Goal: Task Accomplishment & Management: Complete application form

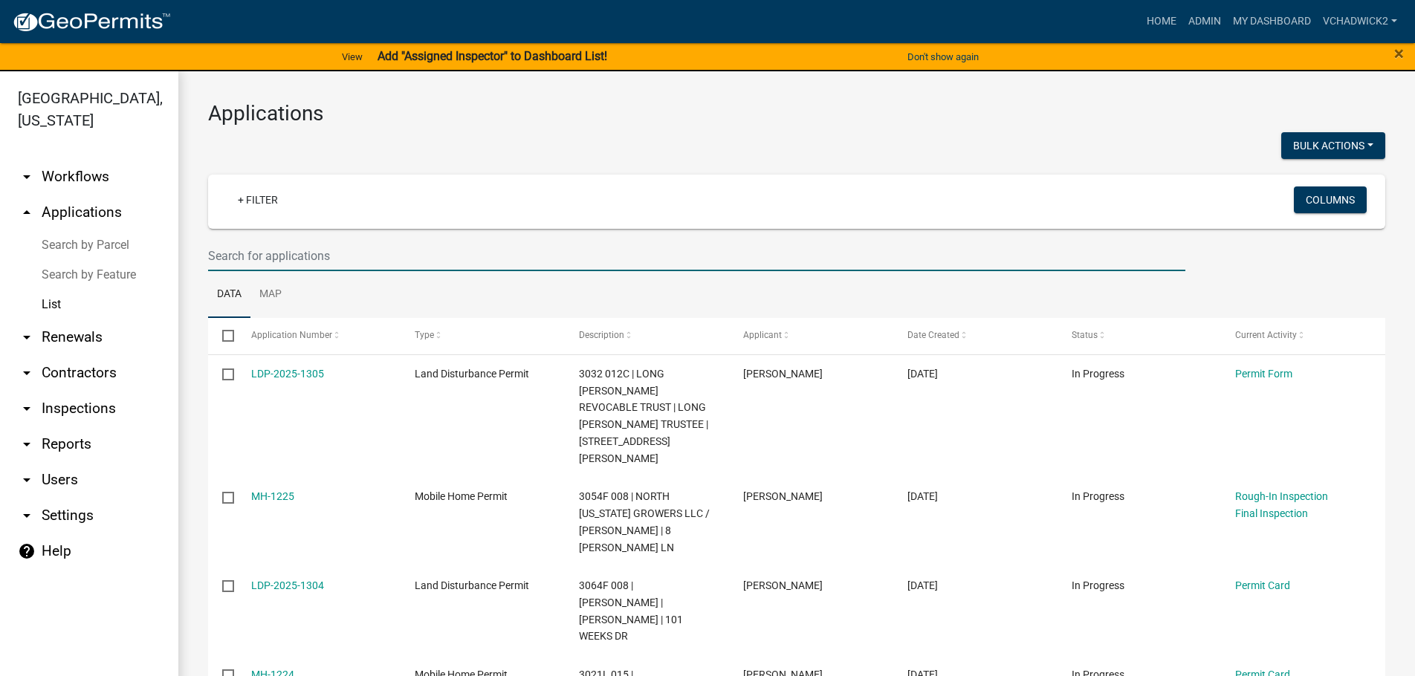
click at [298, 260] on input "text" at bounding box center [696, 256] width 977 height 30
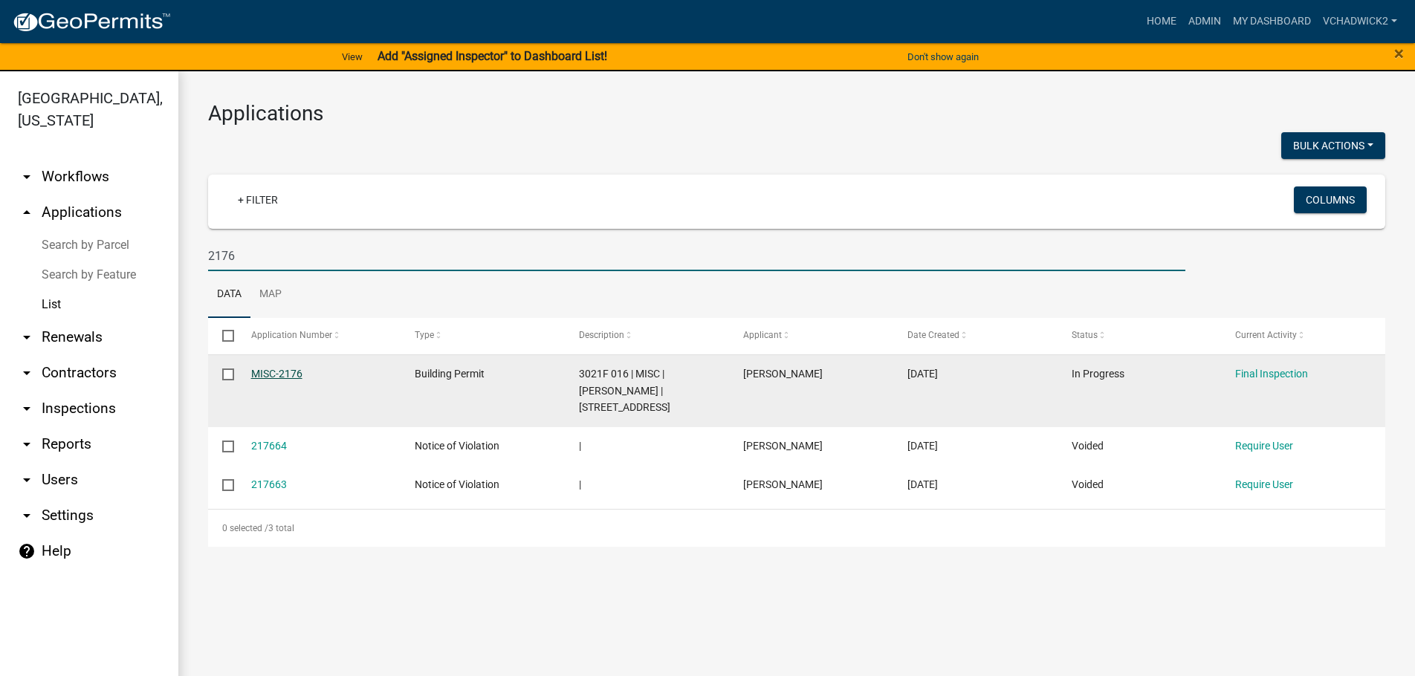
type input "2176"
click at [288, 374] on link "MISC-2176" at bounding box center [276, 374] width 51 height 12
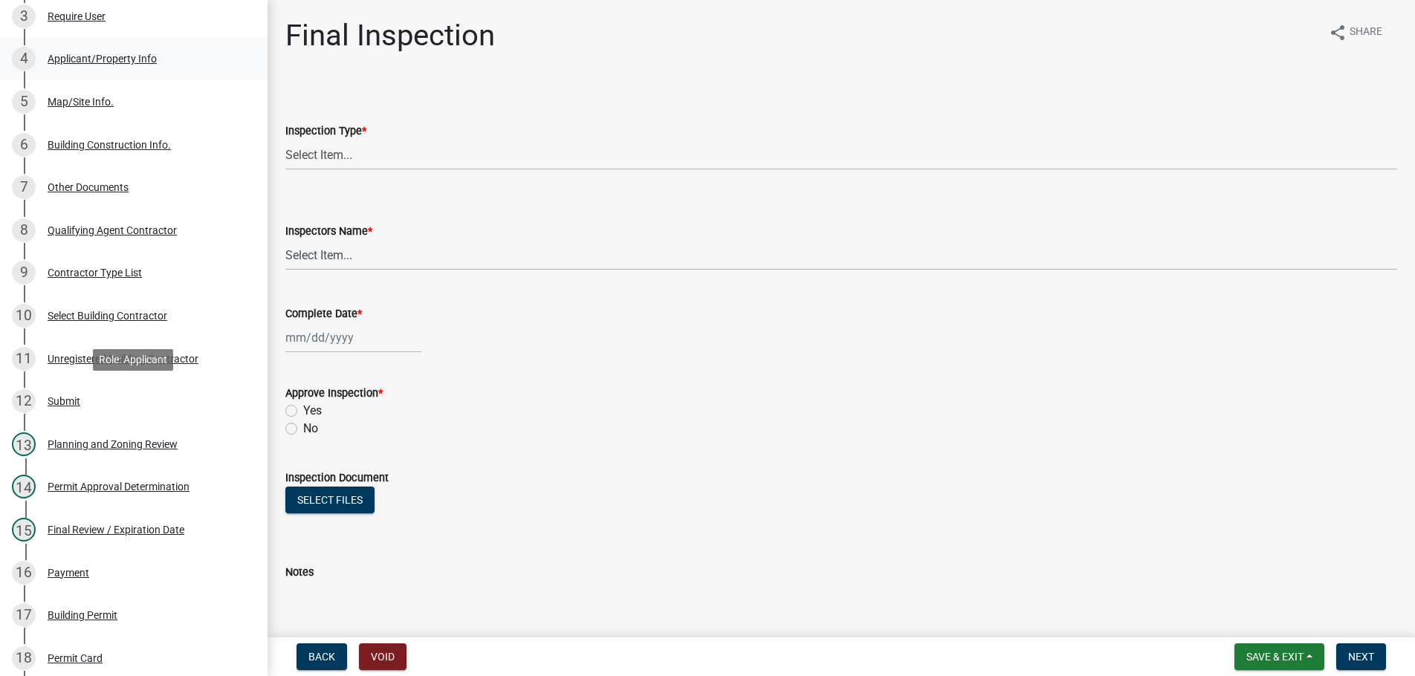
scroll to position [455, 0]
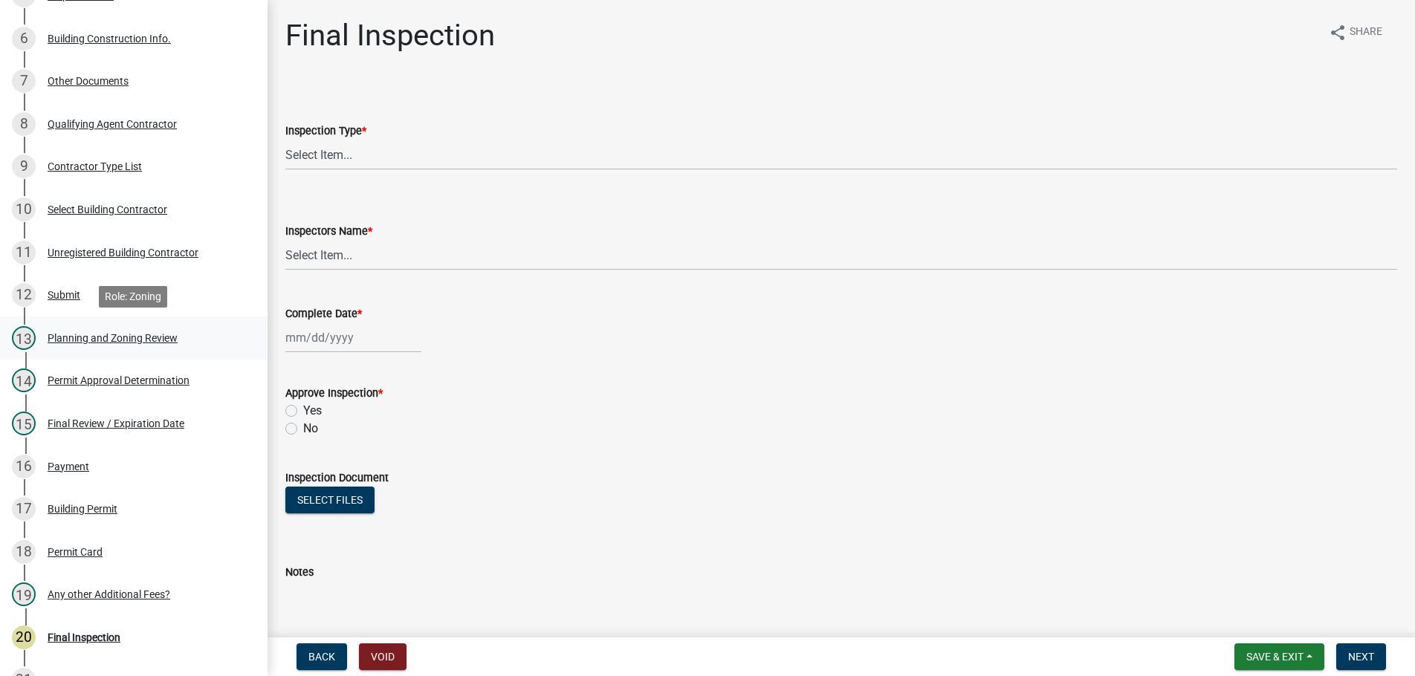
click at [62, 335] on div "Planning and Zoning Review" at bounding box center [113, 338] width 130 height 10
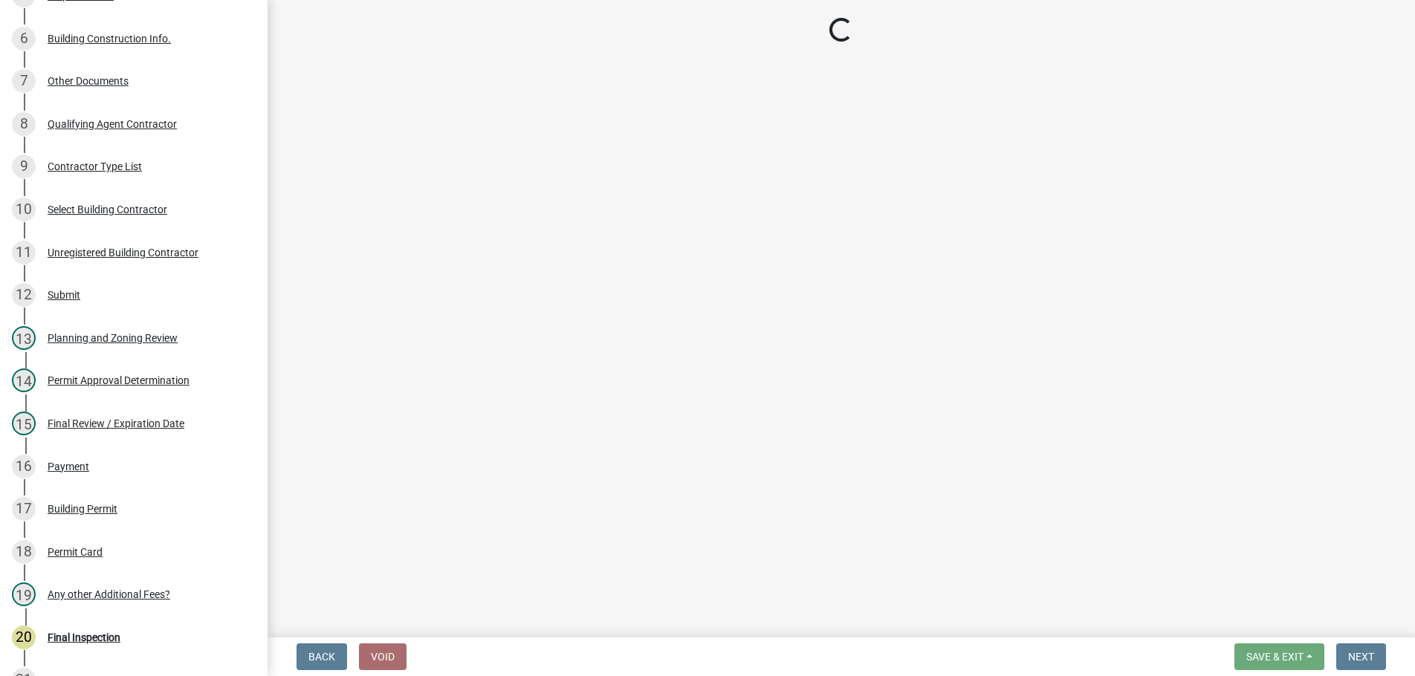
select select "d8142ddf-27f7-42b0-ba1e-04fee764576f"
select select "b44f7338-8171-40f4-83dd-b8ba3065c966"
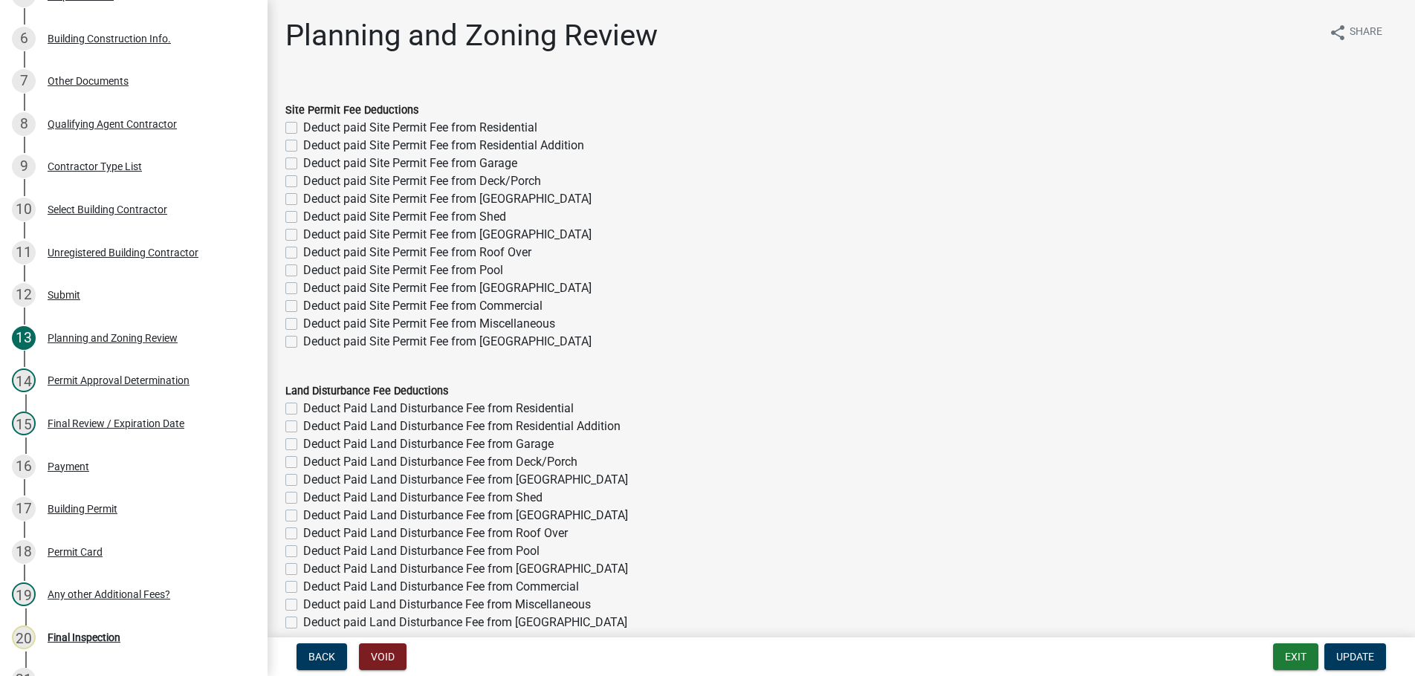
click at [1077, 140] on div "Deduct paid Site Permit Fee from Residential Addition" at bounding box center [841, 146] width 1112 height 18
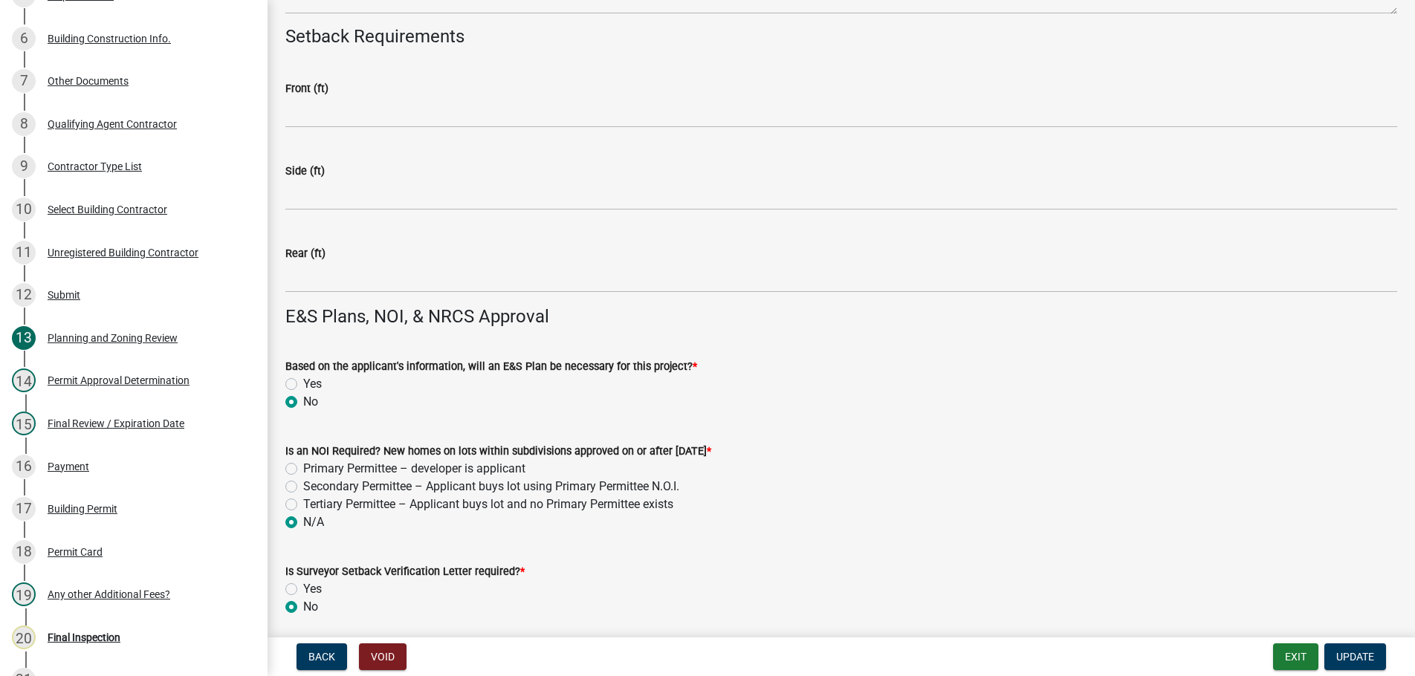
scroll to position [3849, 0]
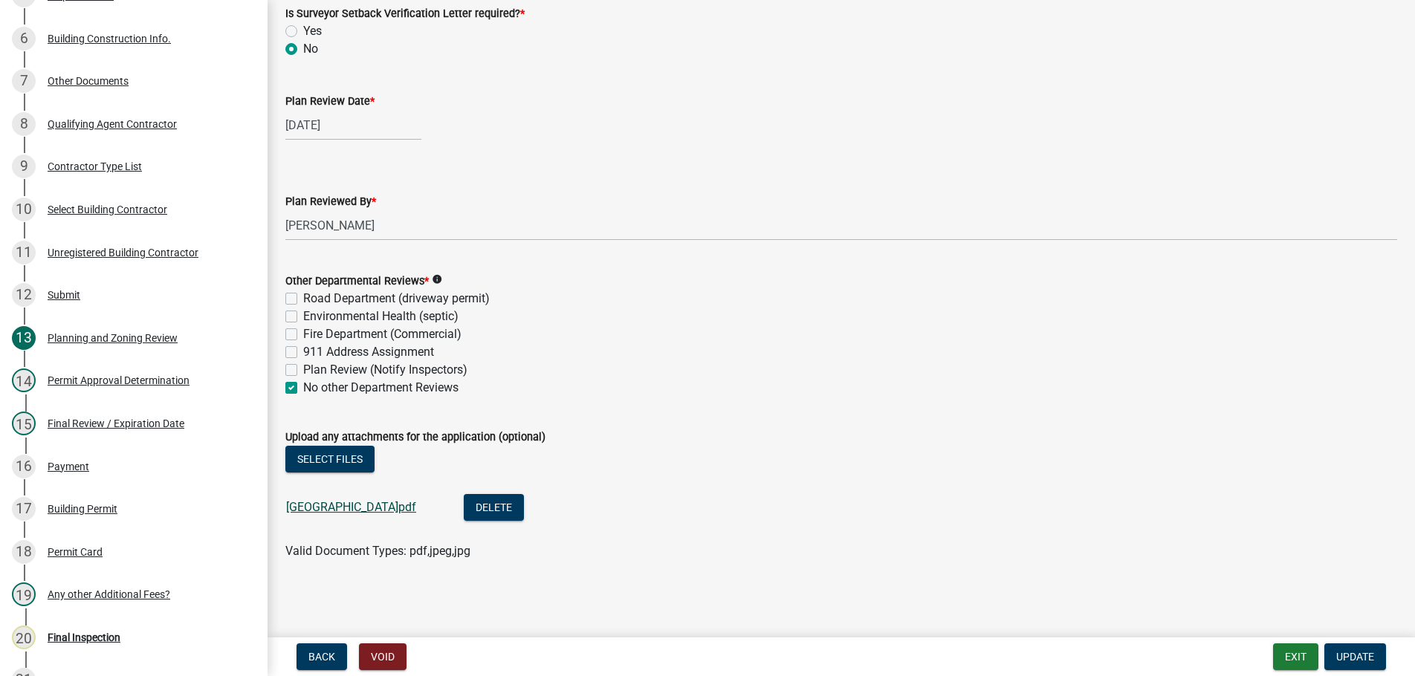
click at [379, 514] on link "[GEOGRAPHIC_DATA]pdf" at bounding box center [351, 507] width 130 height 14
